Goal: Navigation & Orientation: Find specific page/section

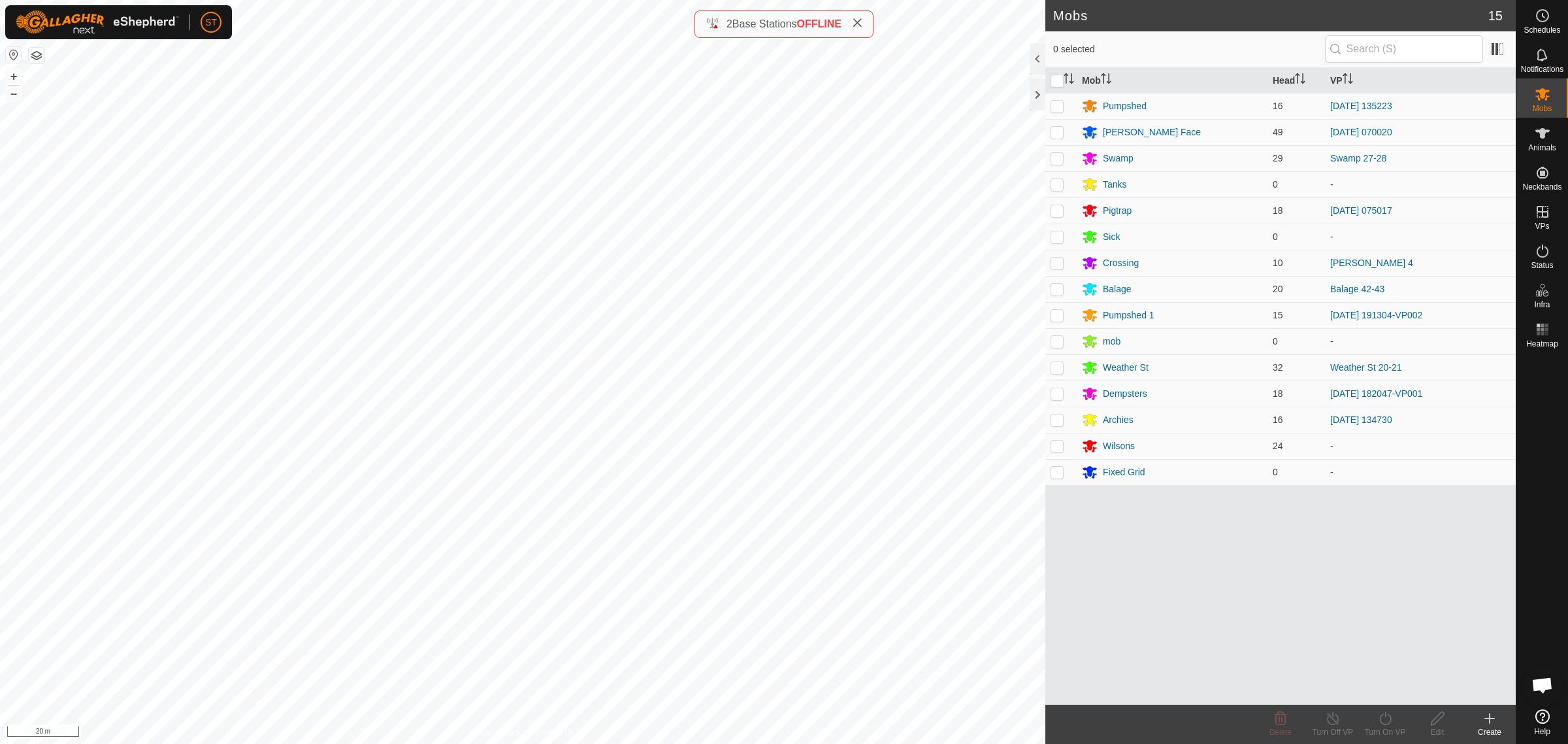
click at [874, 18] on div "Mobs 15 0 selected Mob Head VP Pumpshed 16 [DATE] 135223 [PERSON_NAME] Face 49 …" at bounding box center [758, 372] width 1516 height 744
click at [928, 0] on html "ST Schedules Notifications Mobs Animals Neckbands VPs Status Infra Heatmap Help…" at bounding box center [784, 372] width 1568 height 744
click at [854, 22] on div "Mobs 15 0 selected Mob Head VP Pumpshed 16 [DATE] 135223 [PERSON_NAME] Face 49 …" at bounding box center [758, 372] width 1516 height 744
click at [575, 743] on html "ST Schedules Notifications Mobs Animals Neckbands VPs Status Infra Heatmap Help…" at bounding box center [784, 372] width 1568 height 744
click at [864, 743] on html "ST Schedules Notifications Mobs Animals Neckbands VPs Status Infra Heatmap Help…" at bounding box center [784, 372] width 1568 height 744
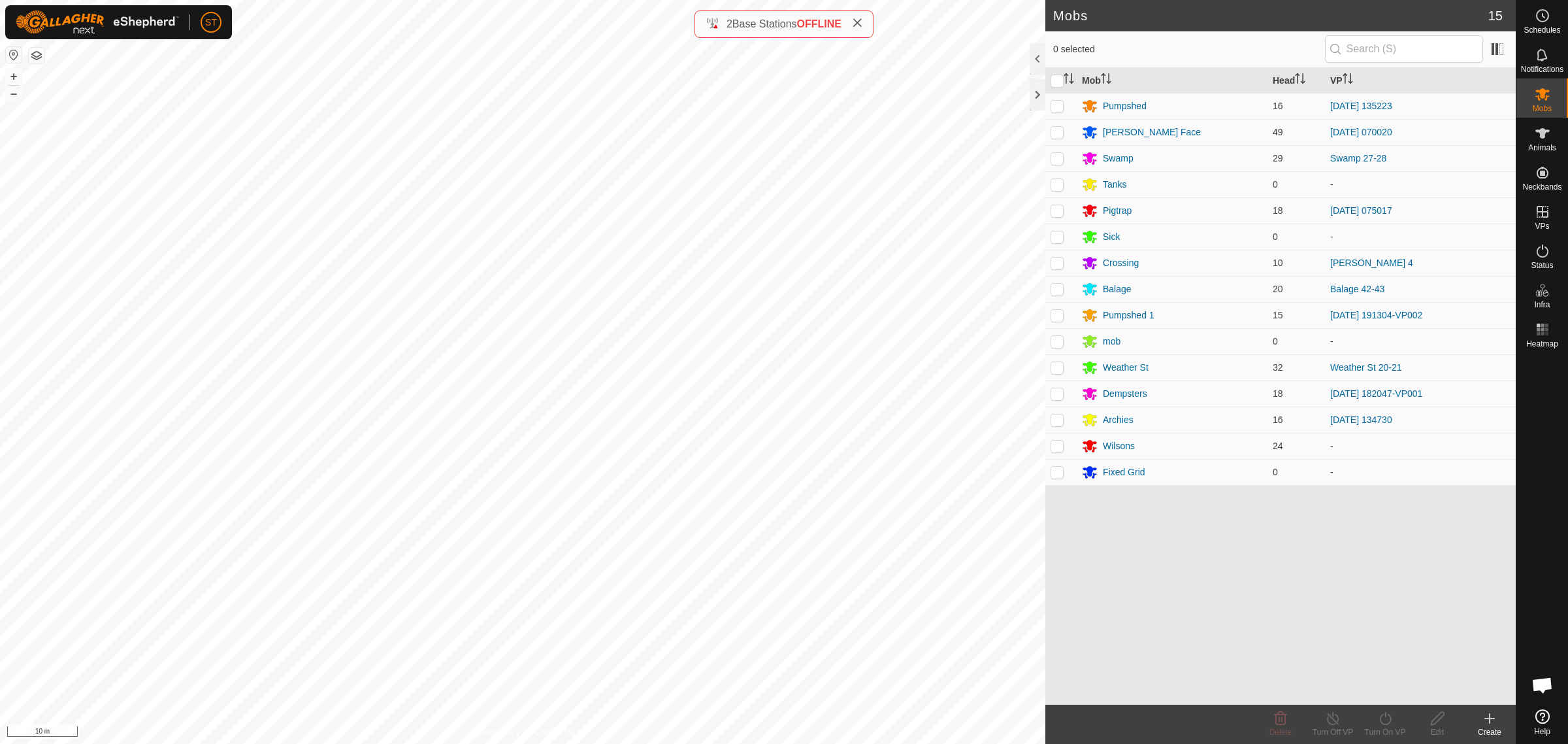
click at [841, 743] on html "ST Schedules Notifications Mobs Animals Neckbands VPs Status Infra Heatmap Help…" at bounding box center [784, 372] width 1568 height 744
click at [711, 743] on html "ST Schedules Notifications Mobs Animals Neckbands VPs Status Infra Heatmap Help…" at bounding box center [784, 372] width 1568 height 744
click at [714, 743] on html "ST Schedules Notifications Mobs Animals Neckbands VPs Status Infra Heatmap Help…" at bounding box center [784, 372] width 1568 height 744
click at [786, 743] on html "ST Schedules Notifications Mobs Animals Neckbands VPs Status Infra Heatmap Help…" at bounding box center [784, 372] width 1568 height 744
click at [893, 743] on html "ST Schedules Notifications Mobs Animals Neckbands VPs Status Infra Heatmap Help…" at bounding box center [784, 372] width 1568 height 744
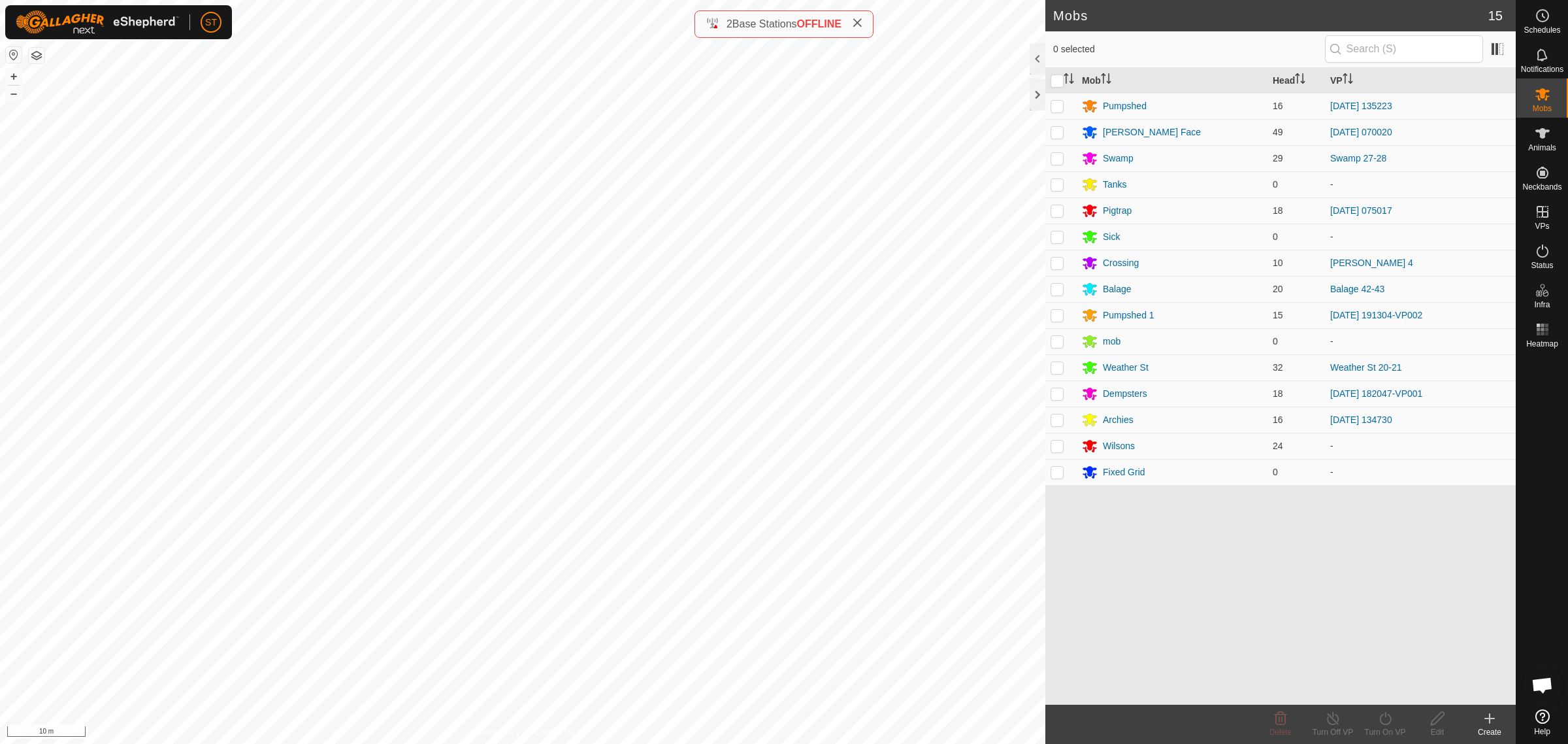
click at [579, 0] on html "ST Schedules Notifications Mobs Animals Neckbands VPs Status Infra Heatmap Help…" at bounding box center [784, 372] width 1568 height 744
click at [804, 743] on html "ST Schedules Notifications Mobs Animals Neckbands VPs Status Infra Heatmap Help…" at bounding box center [784, 372] width 1568 height 744
click at [820, 743] on html "ST Schedules Notifications Mobs Animals Neckbands VPs Status Infra Heatmap Help…" at bounding box center [784, 372] width 1568 height 744
click at [1011, 743] on html "ST Schedules Notifications Mobs Animals Neckbands VPs Status Infra Heatmap Help…" at bounding box center [784, 372] width 1568 height 744
click at [453, 743] on html "ST Schedules Notifications Mobs Animals Neckbands VPs Status Infra Heatmap Help…" at bounding box center [784, 372] width 1568 height 744
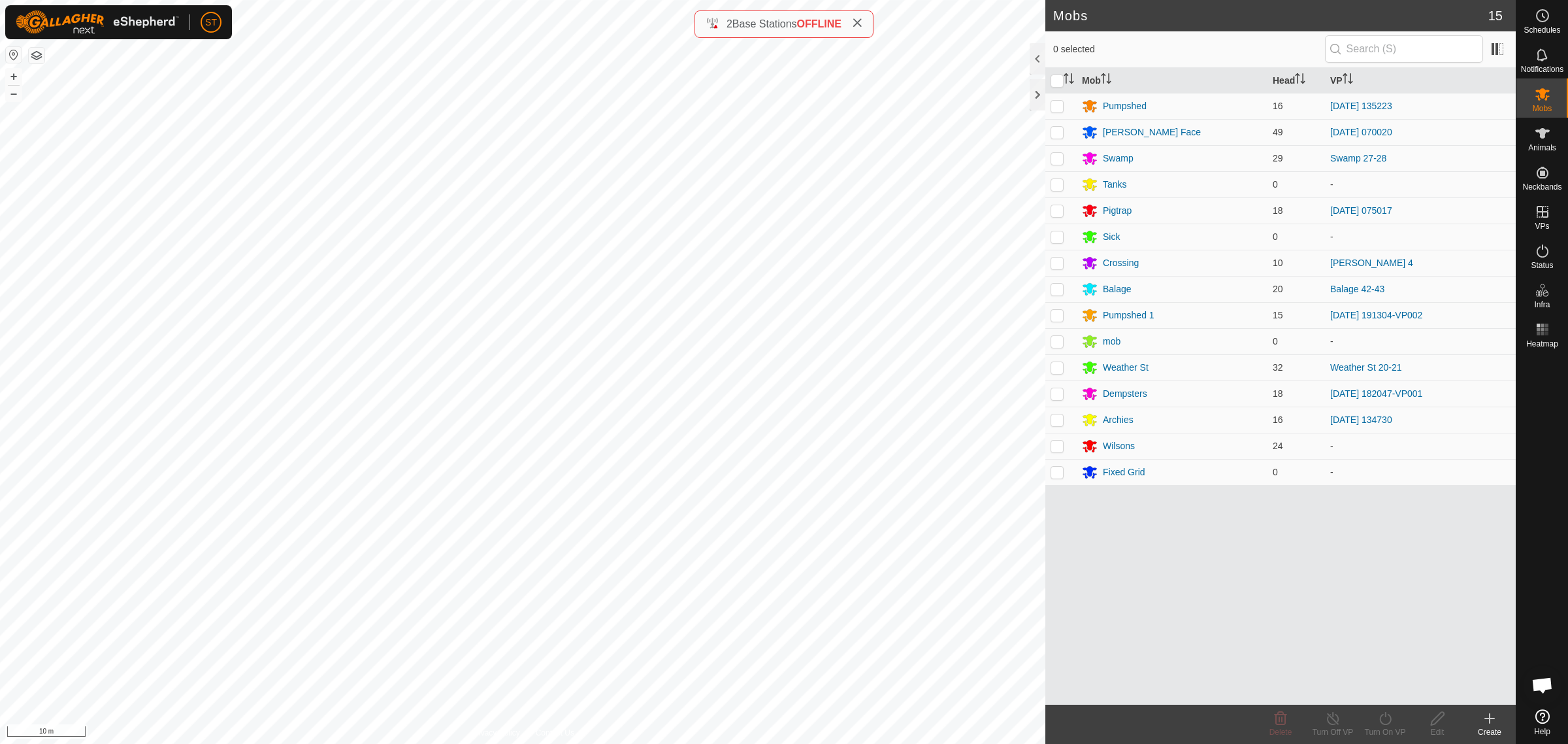
click at [769, 0] on html "ST Schedules Notifications Mobs Animals Neckbands VPs Status Infra Heatmap Help…" at bounding box center [784, 372] width 1568 height 744
click at [111, 743] on html "ST Schedules Notifications Mobs Animals Neckbands VPs Status Infra Heatmap Help…" at bounding box center [784, 372] width 1568 height 744
click at [0, 700] on html "ST Schedules Notifications Mobs Animals Neckbands VPs Status Infra Heatmap Help…" at bounding box center [784, 372] width 1568 height 744
click at [0, 696] on html "ST Schedules Notifications Mobs Animals Neckbands VPs Status Infra Heatmap Help…" at bounding box center [784, 372] width 1568 height 744
click at [0, 590] on html "ST Schedules Notifications Mobs Animals Neckbands VPs Status Infra Heatmap Help…" at bounding box center [784, 372] width 1568 height 744
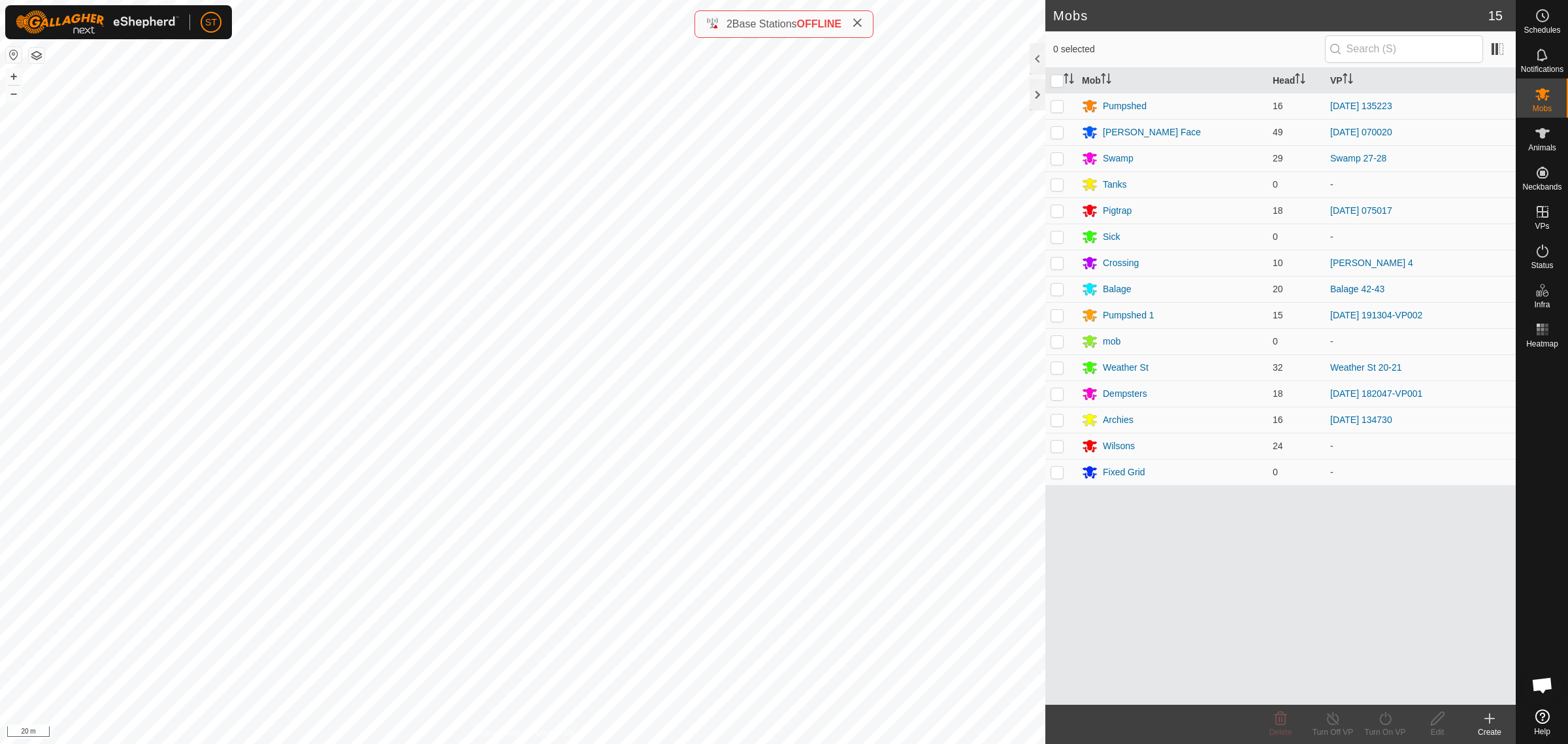
click at [0, 559] on html "ST Schedules Notifications Mobs Animals Neckbands VPs Status Infra Heatmap Help…" at bounding box center [784, 372] width 1568 height 744
click at [634, 743] on html "ST Schedules Notifications Mobs Animals Neckbands VPs Status Infra Heatmap Help…" at bounding box center [784, 372] width 1568 height 744
click at [496, 743] on html "ST Schedules Notifications Mobs Animals Neckbands VPs Status Infra Heatmap Help…" at bounding box center [784, 372] width 1568 height 744
click at [457, 743] on html "ST Schedules Notifications Mobs Animals Neckbands VPs Status Infra Heatmap Help…" at bounding box center [784, 372] width 1568 height 744
click at [500, 743] on html "ST Schedules Notifications Mobs Animals Neckbands VPs Status Infra Heatmap Help…" at bounding box center [784, 372] width 1568 height 744
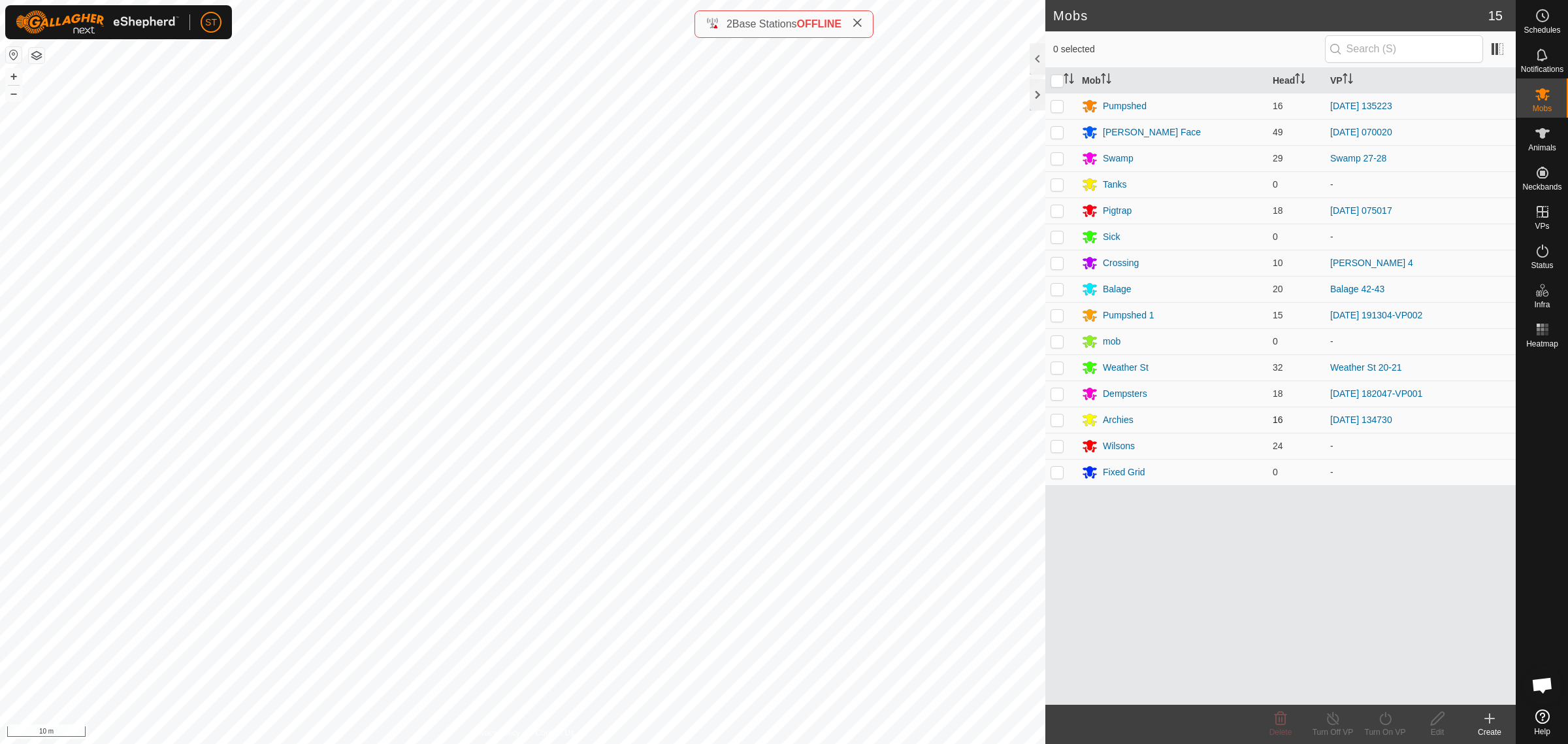
click at [1237, 410] on div "Mobs 15 0 selected Mob Head VP Pumpshed 16 [DATE] 135223 [PERSON_NAME] Face 49 …" at bounding box center [758, 372] width 1516 height 744
click at [641, 743] on html "ST Schedules Notifications Mobs Animals Neckbands VPs Status Infra Heatmap Help…" at bounding box center [784, 372] width 1568 height 744
click at [632, 743] on html "ST Schedules Notifications Mobs Animals Neckbands VPs Status Infra Heatmap Help…" at bounding box center [784, 372] width 1568 height 744
click at [452, 743] on html "ST Schedules Notifications Mobs Animals Neckbands VPs Status Infra Heatmap Help…" at bounding box center [784, 372] width 1568 height 744
click at [698, 743] on html "ST Schedules Notifications Mobs Animals Neckbands VPs Status Infra Heatmap Help…" at bounding box center [784, 372] width 1568 height 744
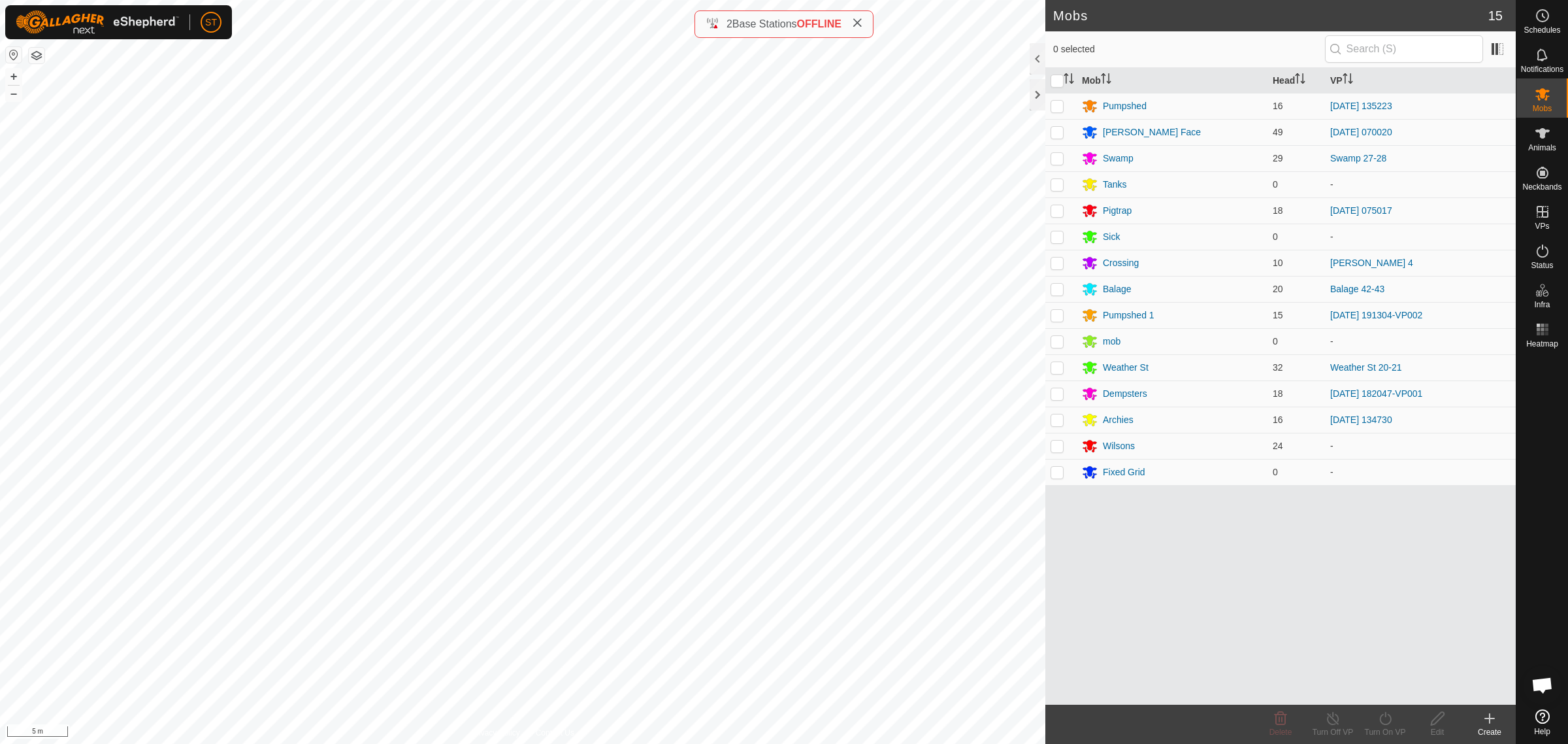
click at [318, 743] on html "ST Schedules Notifications Mobs Animals Neckbands VPs Status Infra Heatmap Help…" at bounding box center [784, 372] width 1568 height 744
click at [482, 743] on html "ST Schedules Notifications Mobs Animals Neckbands VPs Status Infra Heatmap Help…" at bounding box center [784, 372] width 1568 height 744
click at [619, 743] on html "ST Schedules Notifications Mobs Animals Neckbands VPs Status Infra Heatmap Help…" at bounding box center [784, 372] width 1568 height 744
click at [568, 743] on html "ST Schedules Notifications Mobs Animals Neckbands VPs Status Infra Heatmap Help…" at bounding box center [784, 372] width 1568 height 744
click at [444, 743] on html "ST Schedules Notifications Mobs Animals Neckbands VPs Status Infra Heatmap Help…" at bounding box center [784, 372] width 1568 height 744
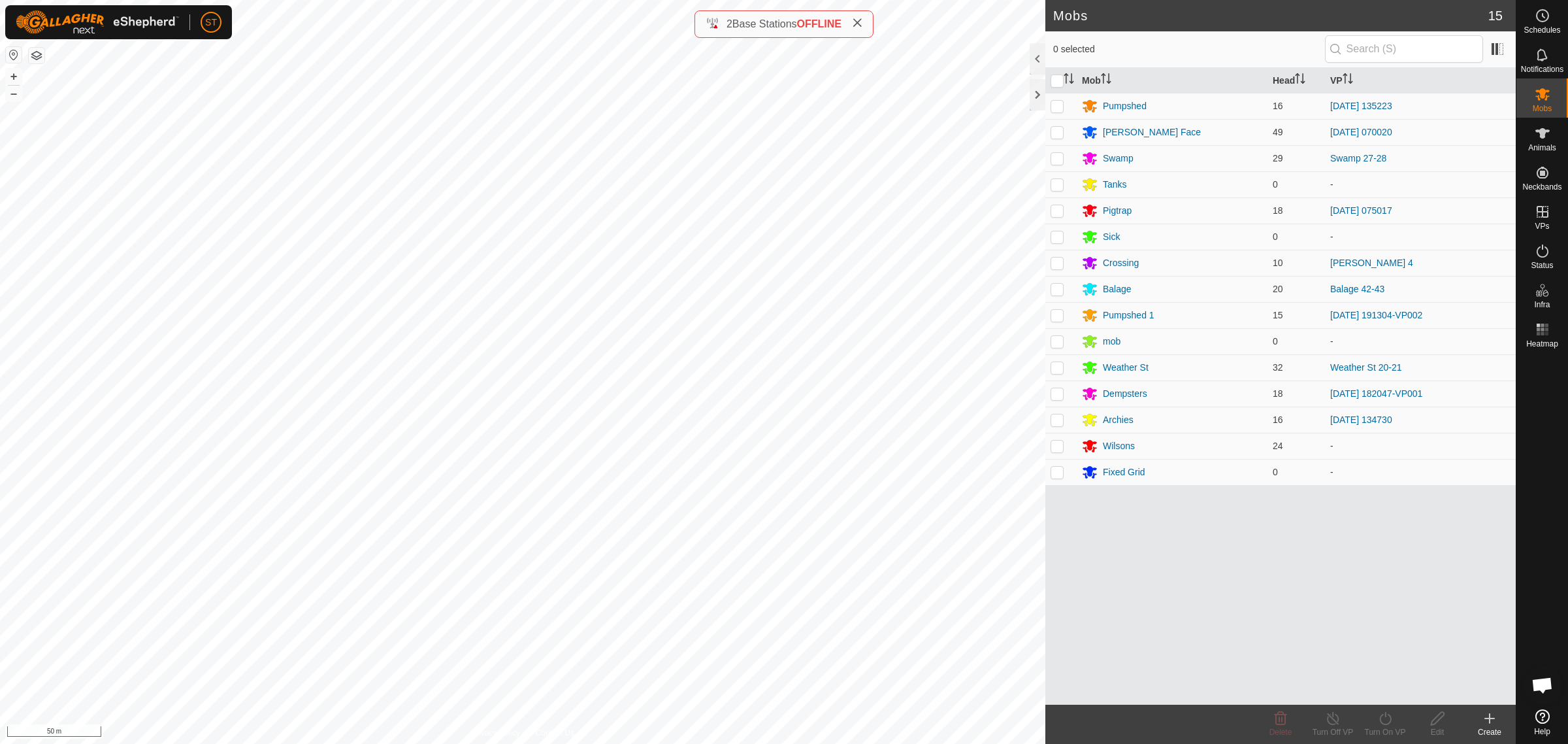
click at [820, 743] on html "ST Schedules Notifications Mobs Animals Neckbands VPs Status Infra Heatmap Help…" at bounding box center [784, 372] width 1568 height 744
click at [678, 743] on html "ST Schedules Notifications Mobs Animals Neckbands VPs Status Infra Heatmap Help…" at bounding box center [784, 372] width 1568 height 744
click at [1144, 152] on div "Mobs 15 0 selected Mob Head VP Pumpshed 16 [DATE] 135223 [PERSON_NAME] Face 49 …" at bounding box center [758, 372] width 1516 height 744
click at [1052, 641] on div "Mobs 15 0 selected Mob Head VP Pumpshed 16 [DATE] 135223 [PERSON_NAME] Face 49 …" at bounding box center [758, 372] width 1516 height 744
click at [0, 7] on html "ST Schedules Notifications Mobs Animals Neckbands VPs Status Infra Heatmap Help…" at bounding box center [784, 372] width 1568 height 744
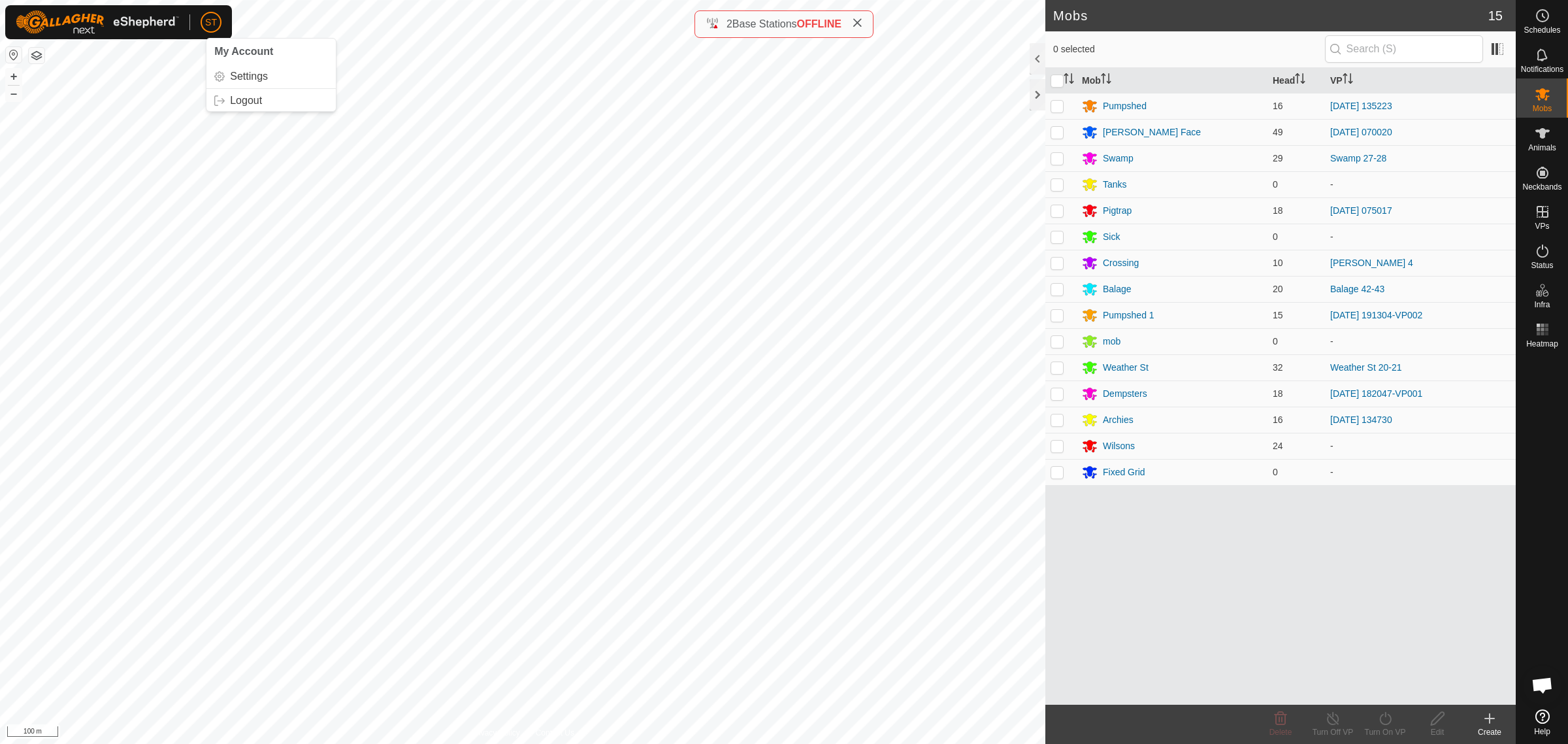
click at [0, 132] on html "ST My Account Settings Logout Schedules Notifications Mobs Animals Neckbands VP…" at bounding box center [784, 372] width 1568 height 744
click at [0, 533] on html "ST Schedules Notifications Mobs Animals Neckbands VPs Status Infra Heatmap Help…" at bounding box center [784, 372] width 1568 height 744
click at [181, 743] on html "ST Schedules Notifications Mobs Animals Neckbands VPs Status Infra Heatmap Help…" at bounding box center [784, 372] width 1568 height 744
click at [168, 743] on html "ST Schedules Notifications Mobs Animals Neckbands VPs Status Infra Heatmap Help…" at bounding box center [784, 372] width 1568 height 744
click at [0, 419] on html "ST Schedules Notifications Mobs Animals Neckbands VPs Status Infra Heatmap Help…" at bounding box center [784, 372] width 1568 height 744
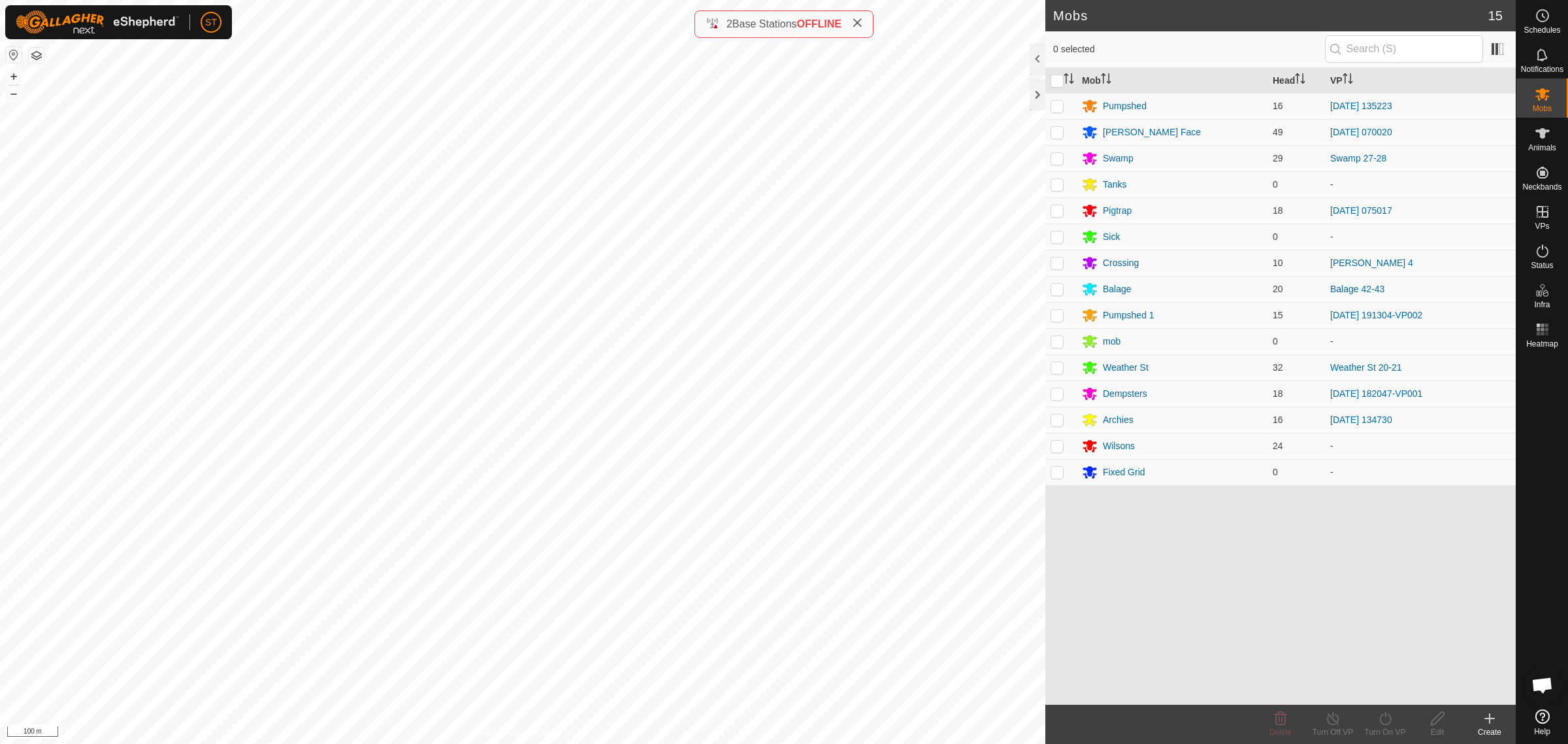
click at [0, 194] on html "ST Schedules Notifications Mobs Animals Neckbands VPs Status Infra Heatmap Help…" at bounding box center [784, 372] width 1568 height 744
click at [0, 425] on html "ST Schedules Notifications Mobs Animals Neckbands VPs Status Infra Heatmap Help…" at bounding box center [784, 372] width 1568 height 744
click at [0, 266] on html "ST Schedules Notifications Mobs Animals Neckbands VPs Status Infra Heatmap Help…" at bounding box center [784, 372] width 1568 height 744
click at [0, 507] on html "ST Schedules Notifications Mobs Animals Neckbands VPs Status Infra Heatmap Help…" at bounding box center [784, 372] width 1568 height 744
click at [641, 701] on div "WP 284 Type: trough Capacity: 100L Water Level: 100% Drinkable: Yes + – ⇧ i 100…" at bounding box center [522, 372] width 1045 height 744
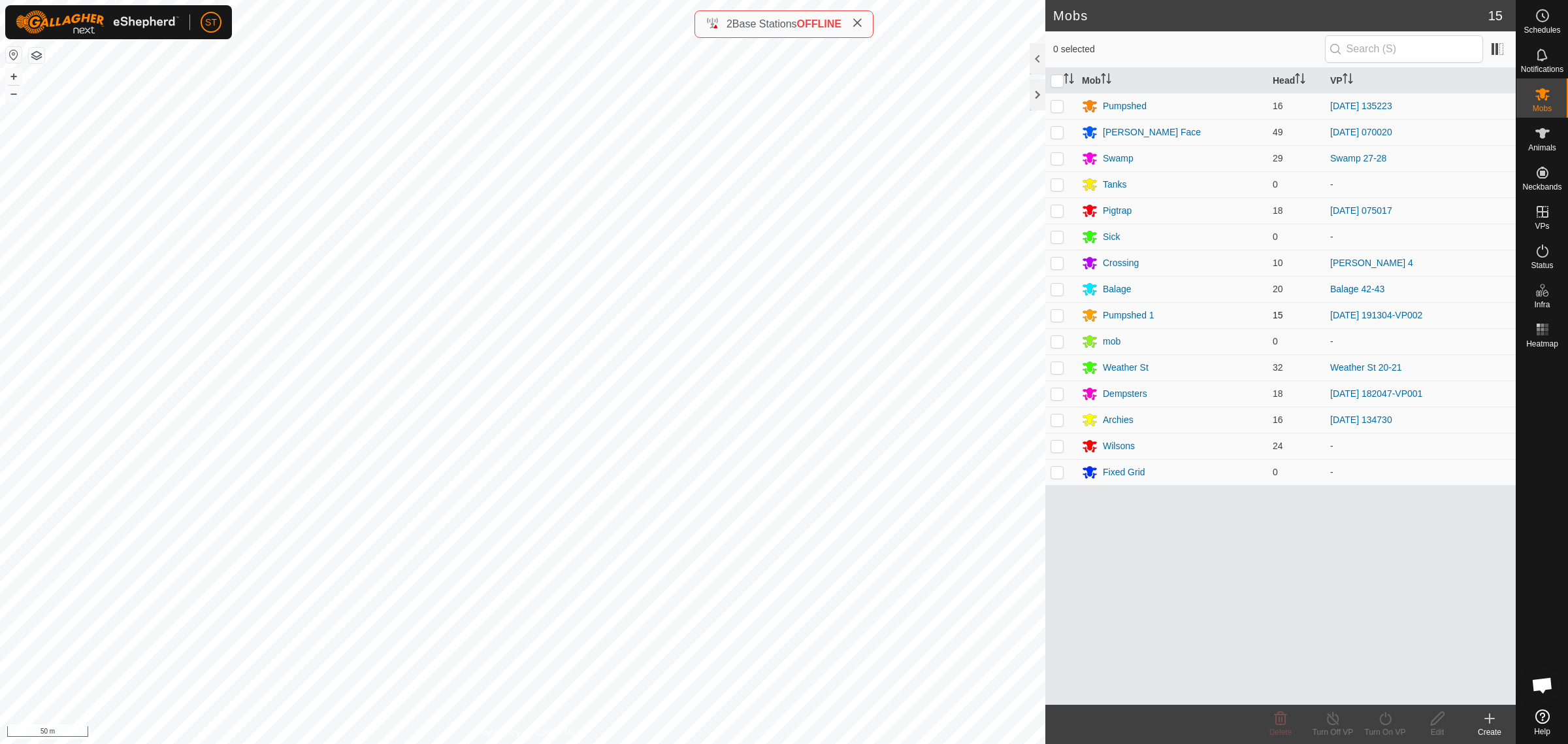
click at [1055, 309] on div "Mobs 15 0 selected Mob Head VP Pumpshed 16 [DATE] 135223 [PERSON_NAME] Face 49 …" at bounding box center [758, 372] width 1516 height 744
click at [1050, 311] on div "Mobs 15 0 selected Mob Head VP Pumpshed 16 [DATE] 135223 [PERSON_NAME] Face 49 …" at bounding box center [758, 372] width 1516 height 744
click at [0, 743] on html "ST Schedules Notifications Mobs Animals Neckbands VPs Status Infra Heatmap Help…" at bounding box center [784, 372] width 1568 height 744
click at [600, 743] on html "ST Schedules Notifications Mobs Animals Neckbands VPs Status Infra Heatmap Help…" at bounding box center [784, 372] width 1568 height 744
click at [0, 743] on html "ST Schedules Notifications Mobs Animals Neckbands VPs Status Infra Heatmap Help…" at bounding box center [784, 372] width 1568 height 744
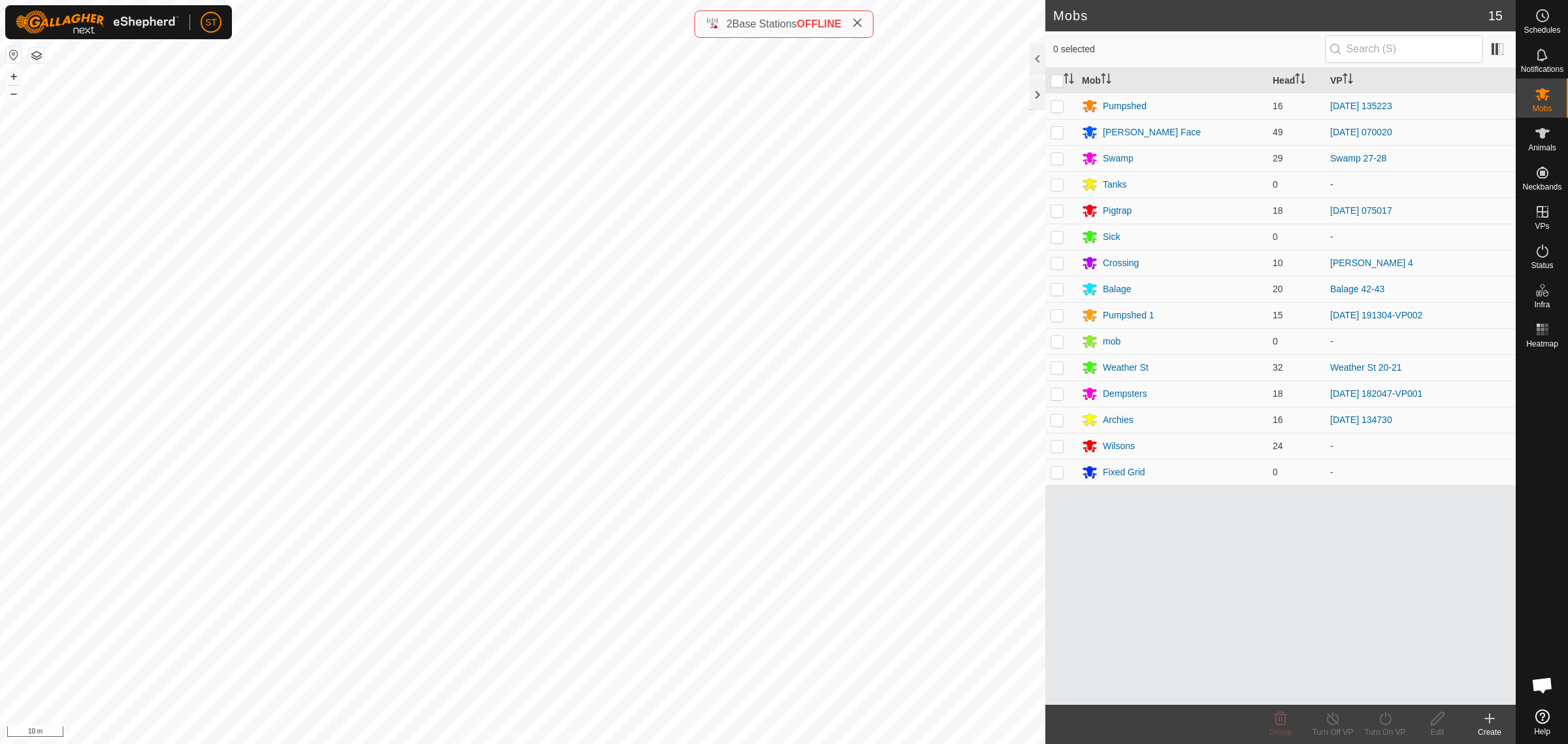
click at [0, 743] on html "ST Schedules Notifications Mobs Animals Neckbands VPs Status Infra Heatmap Help…" at bounding box center [784, 372] width 1568 height 744
click at [598, 0] on html "ST Schedules Notifications Mobs Animals Neckbands VPs Status Infra Heatmap Help…" at bounding box center [784, 372] width 1568 height 744
click at [333, 0] on html "ST Schedules Notifications Mobs Animals Neckbands VPs Status Infra Heatmap Help…" at bounding box center [784, 372] width 1568 height 744
